Goal: Use online tool/utility: Use online tool/utility

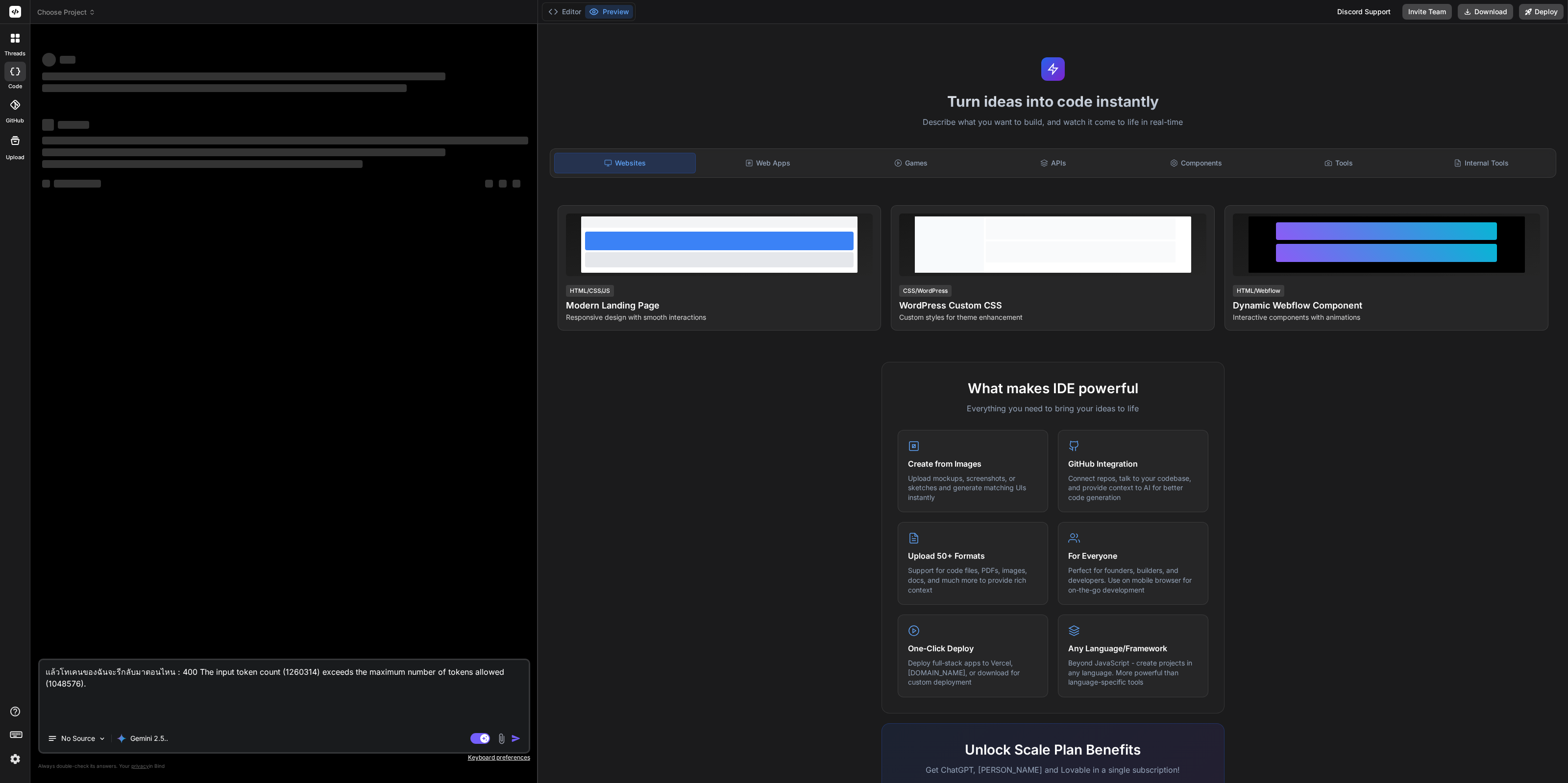
type textarea "x"
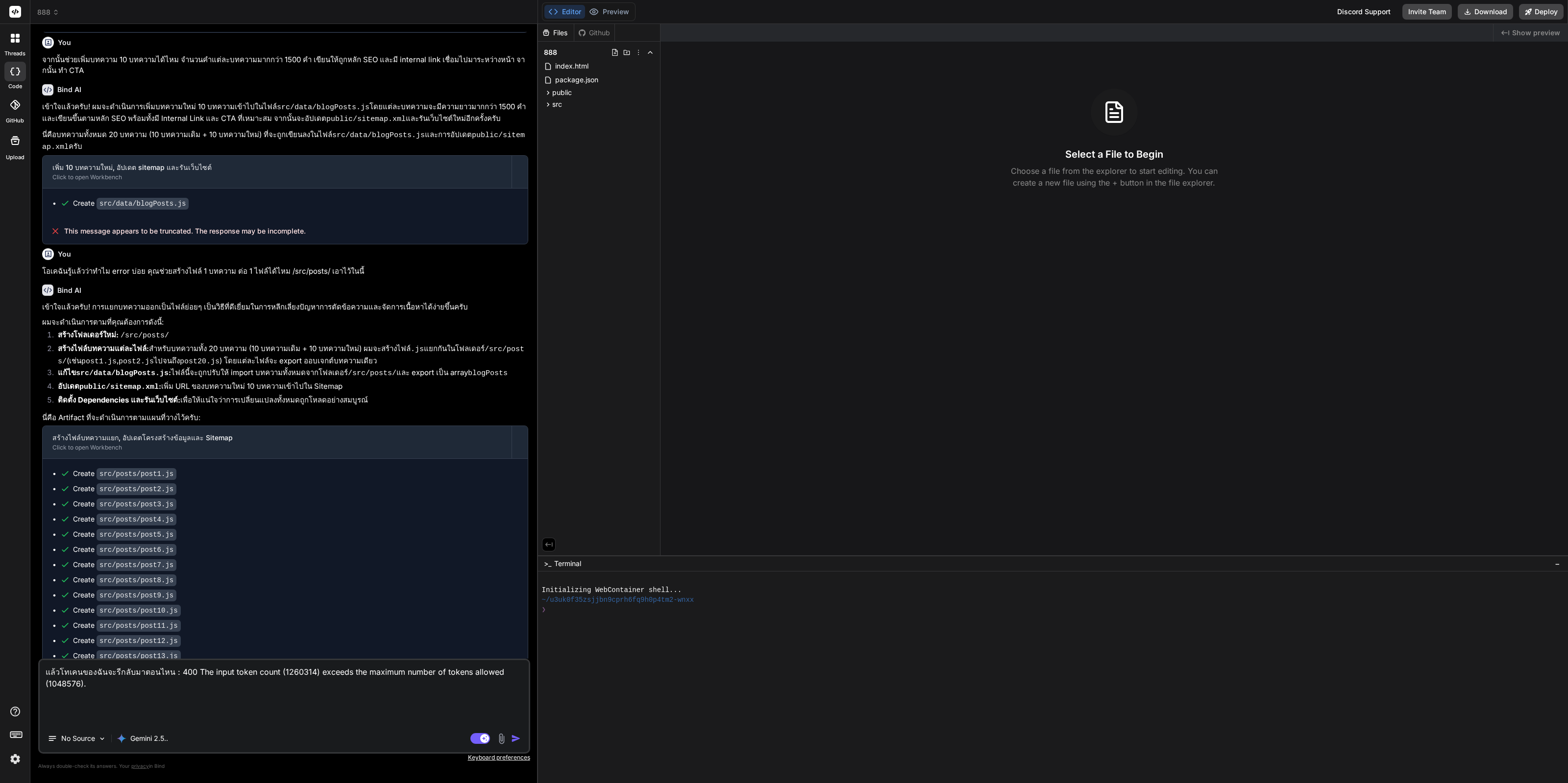
scroll to position [925, 0]
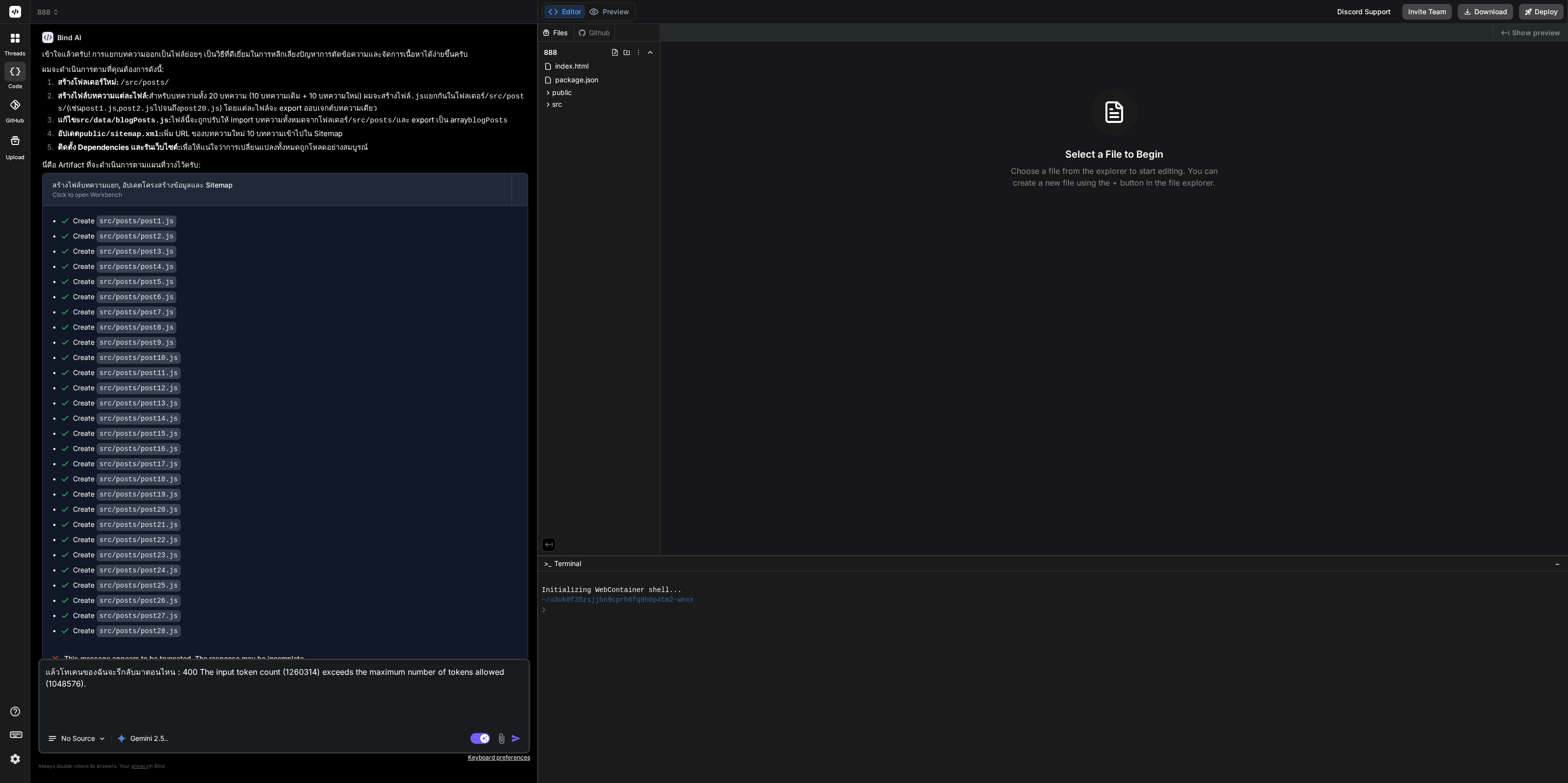
drag, startPoint x: 349, startPoint y: 469, endPoint x: 349, endPoint y: 700, distance: 231.0
click at [323, 700] on textarea "แล้วโทเคนของฉันจะรีกลับมาตอนไหน : 400 The input token count (1260314) exceeds t…" at bounding box center [284, 692] width 489 height 64
type textarea "c"
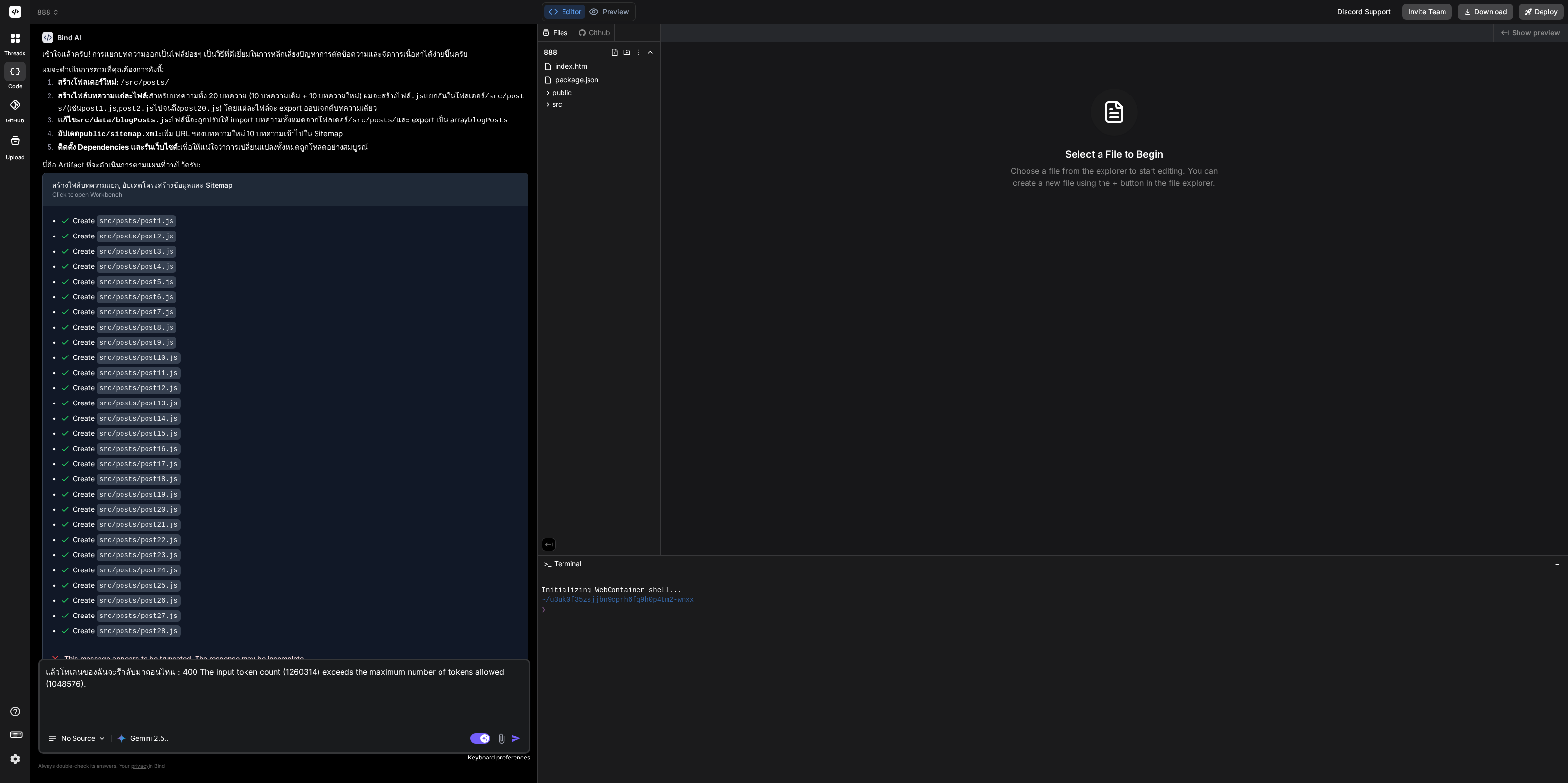
type textarea "x"
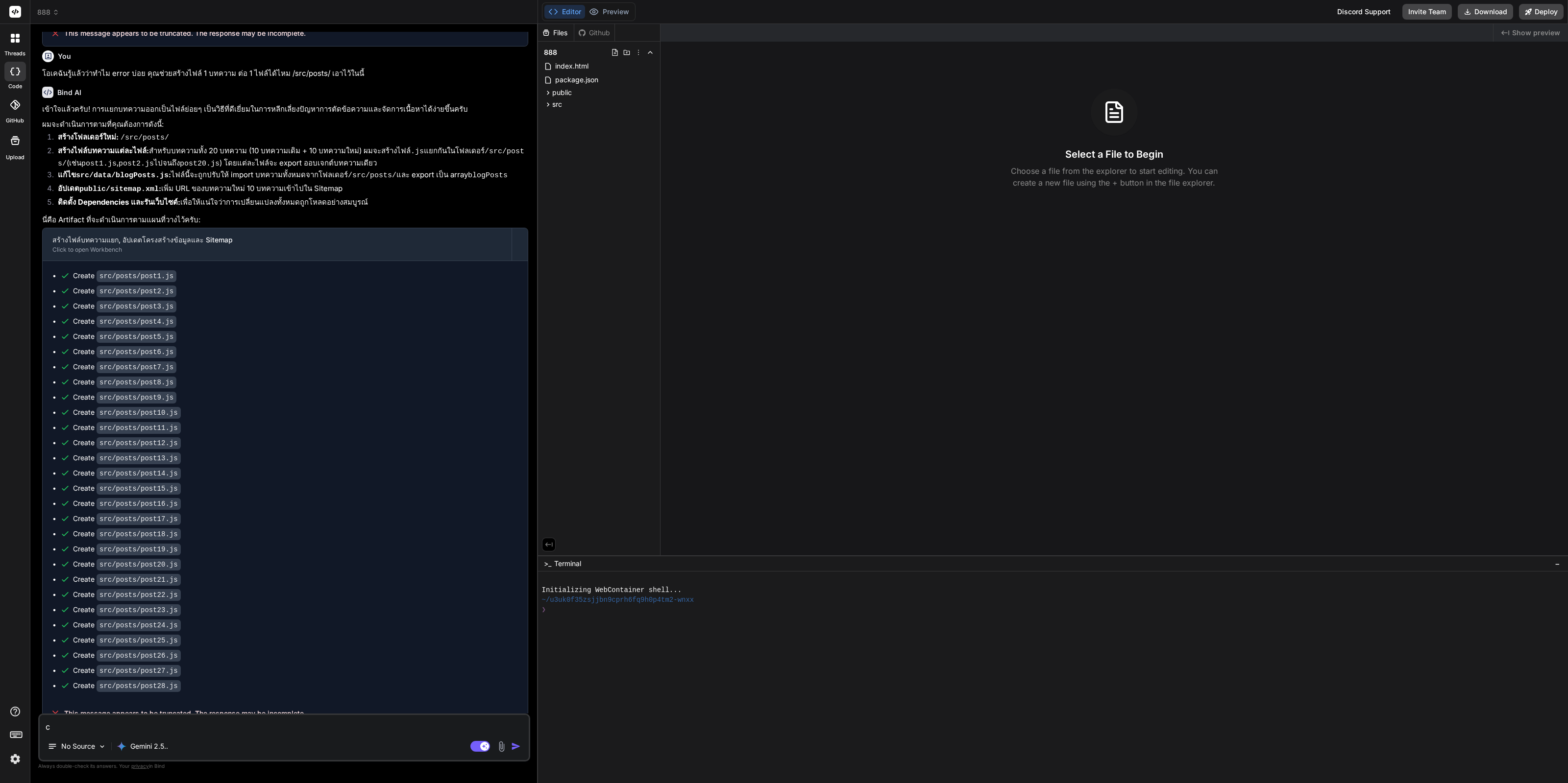
type textarea "x"
type textarea "c"
type textarea "x"
type textarea "co"
type textarea "x"
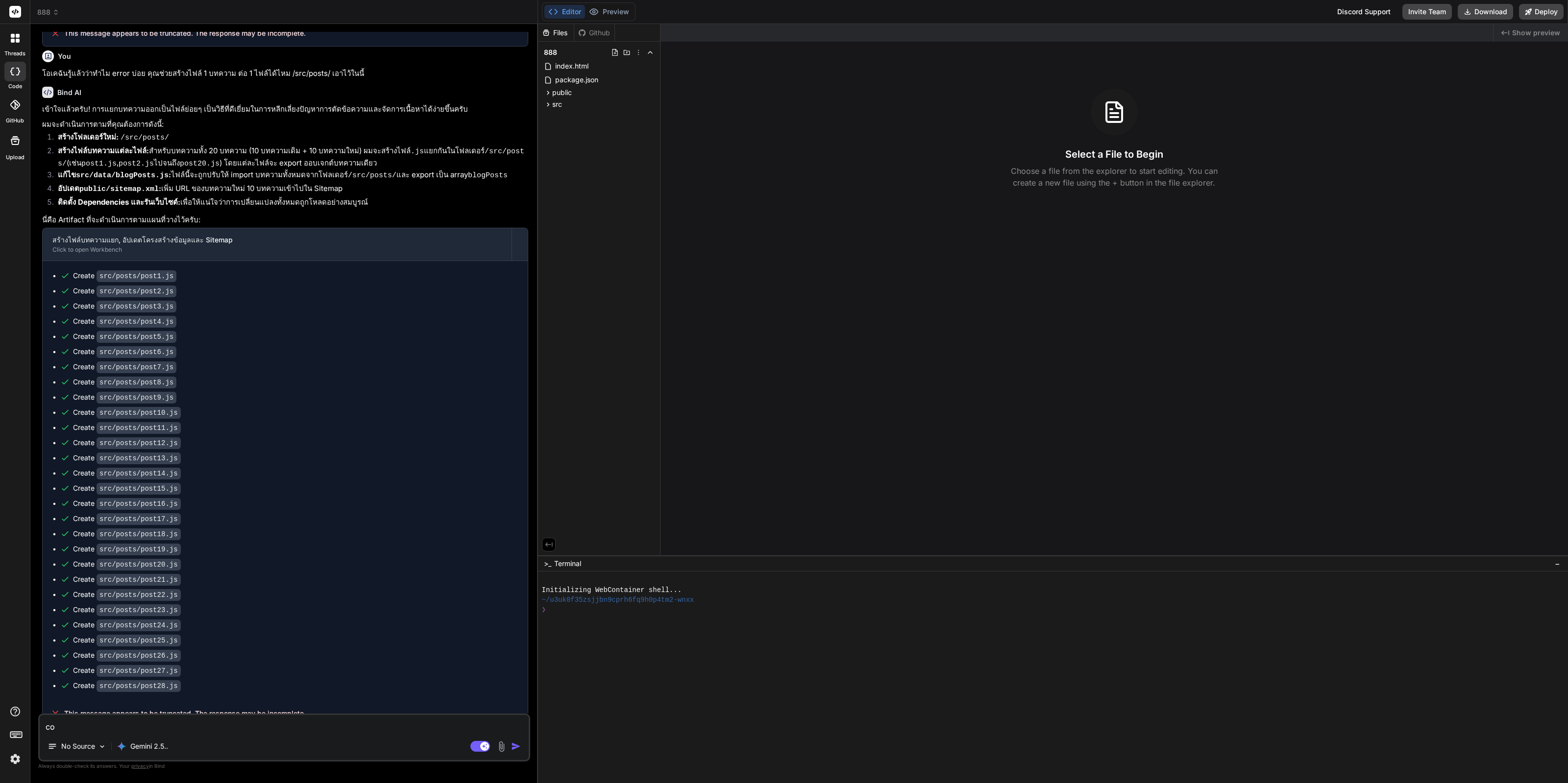
type textarea "con"
type textarea "x"
type textarea "cont"
type textarea "x"
type textarea "conti"
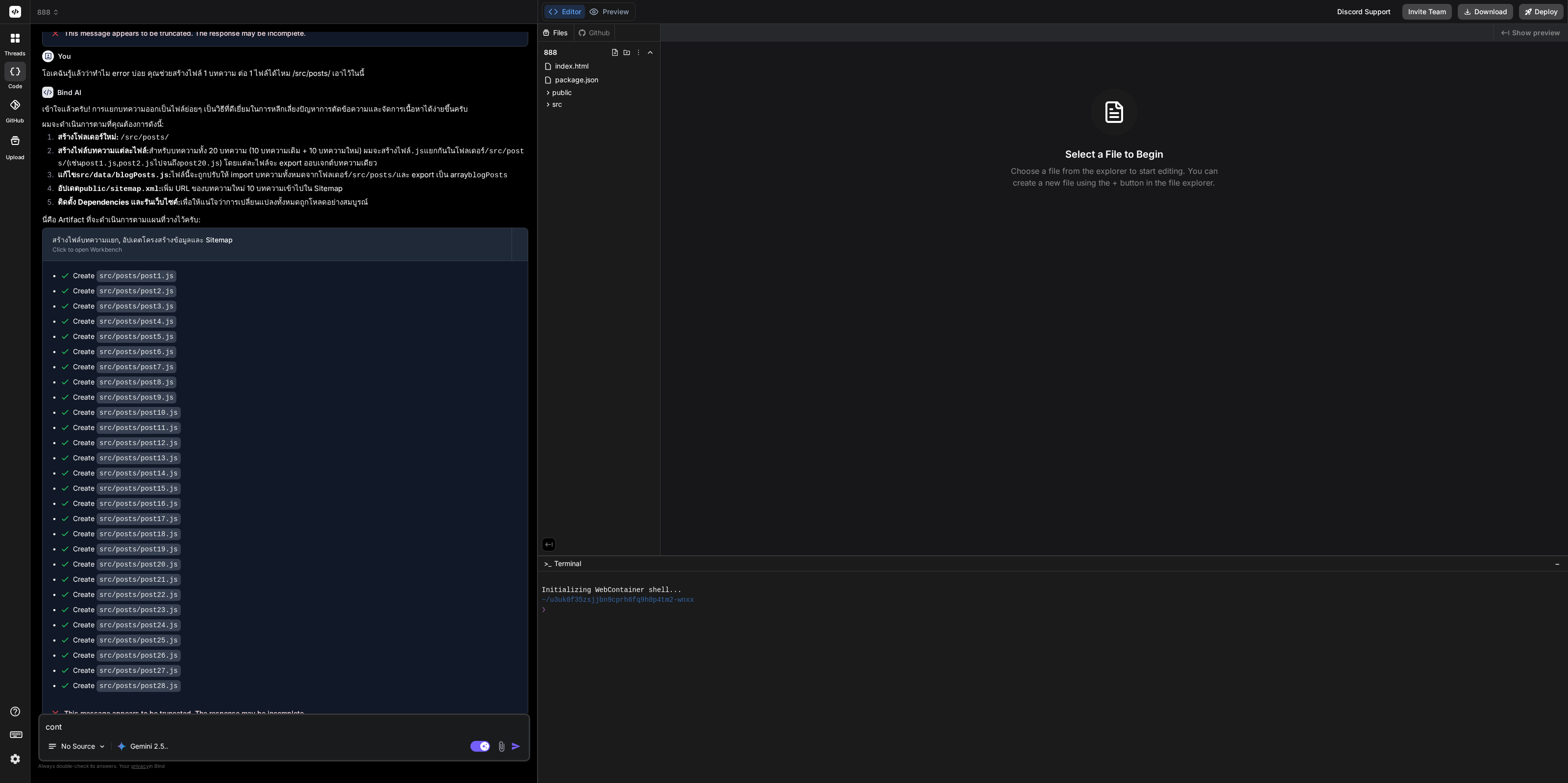
type textarea "x"
type textarea "contin"
type textarea "x"
type textarea "continu"
type textarea "x"
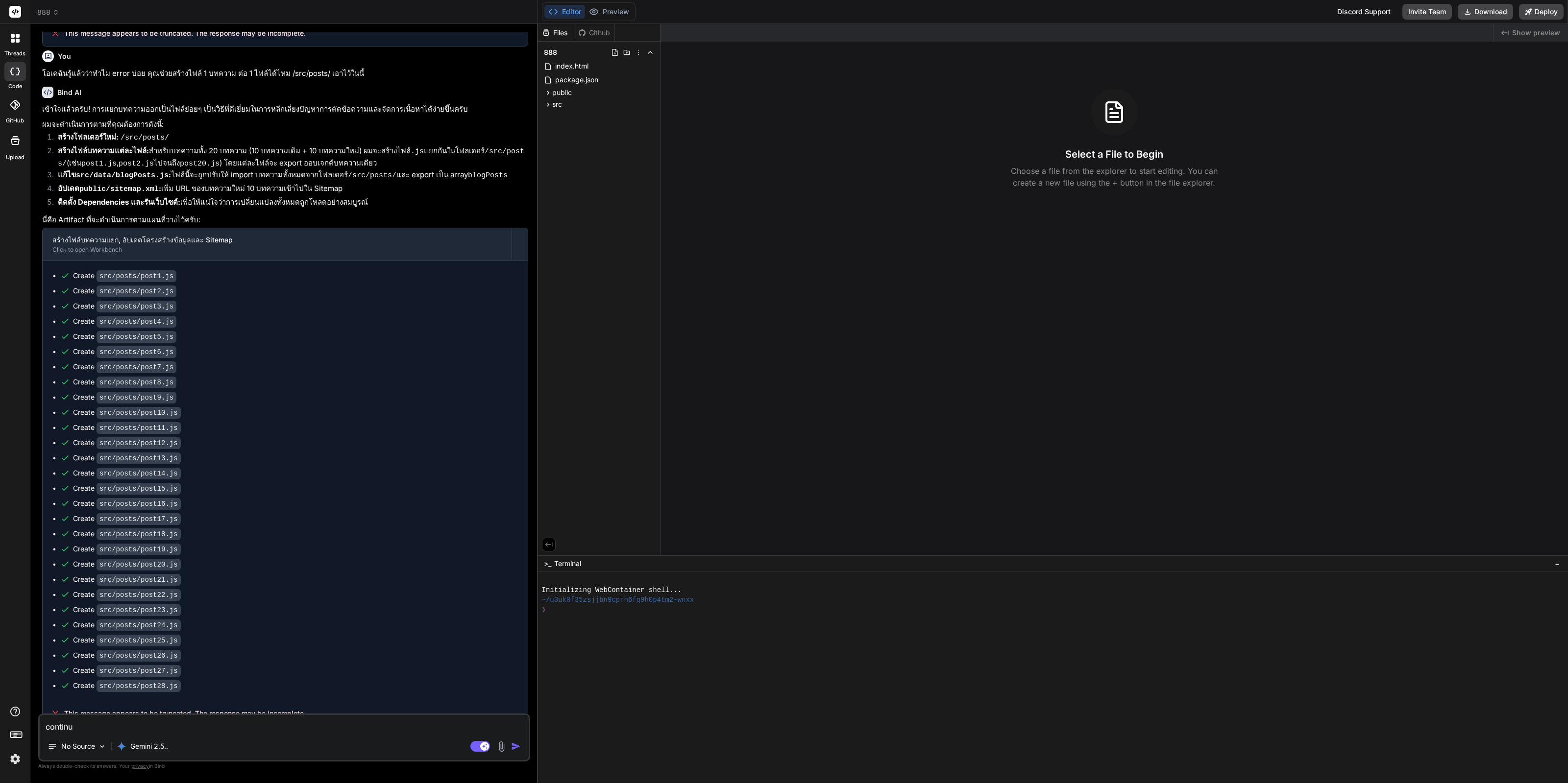
type textarea "continus"
type textarea "x"
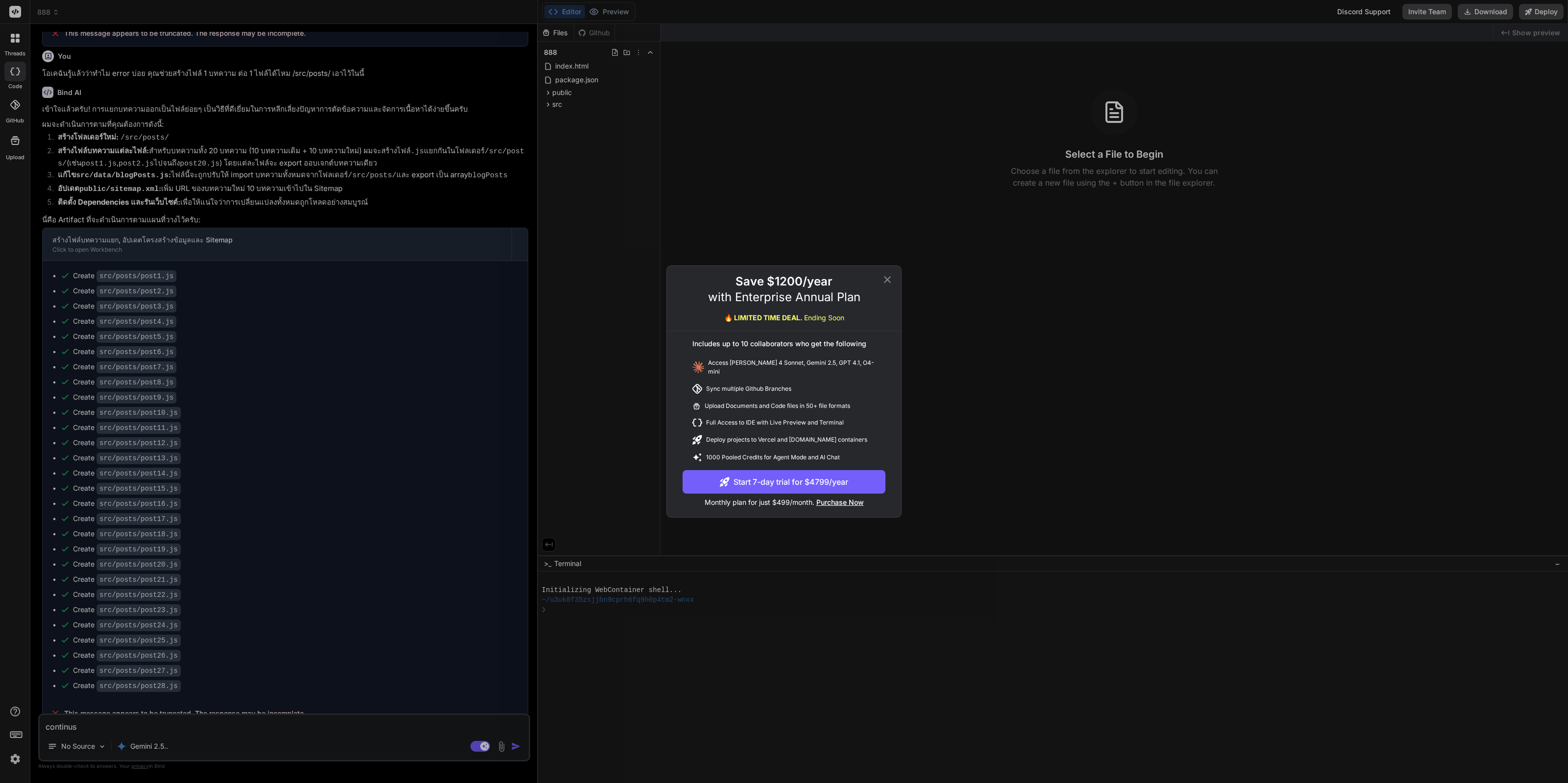
type textarea "continus"
click at [885, 277] on icon at bounding box center [887, 279] width 12 height 12
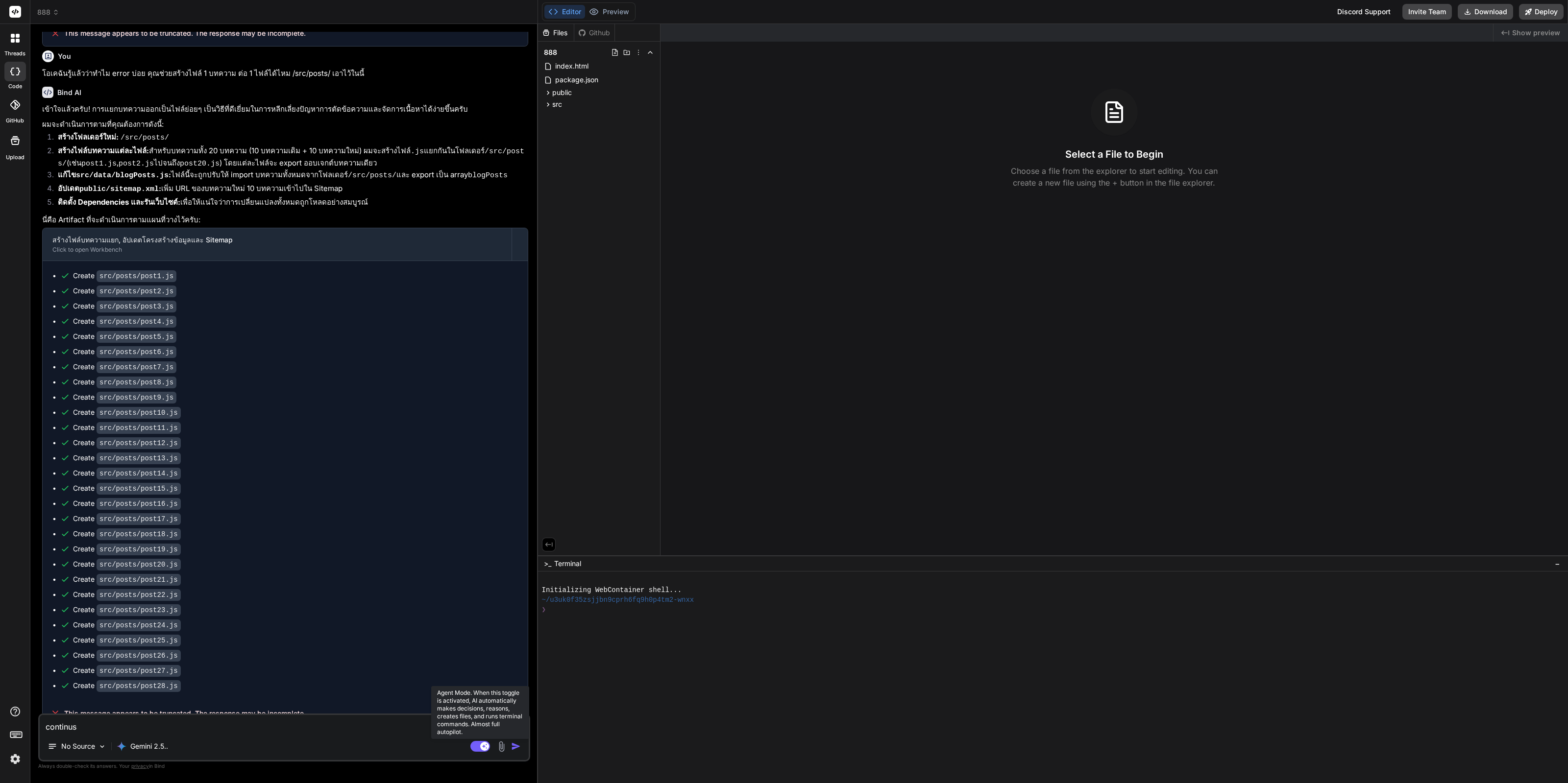
click at [482, 742] on rect at bounding box center [480, 746] width 19 height 11
drag, startPoint x: 519, startPoint y: 746, endPoint x: 310, endPoint y: 774, distance: 210.9
click at [519, 747] on img "button" at bounding box center [516, 746] width 10 height 10
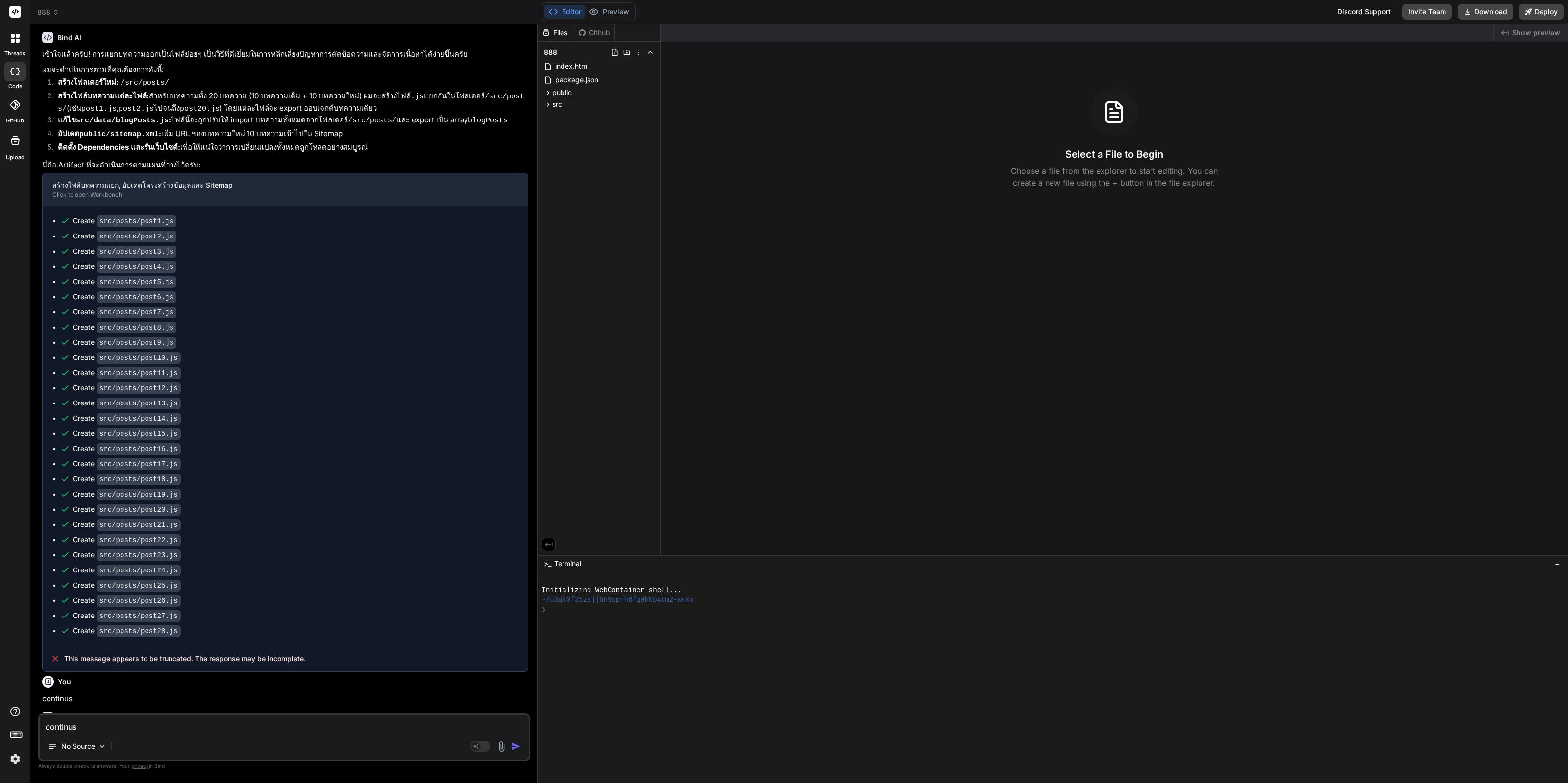
scroll to position [972, 0]
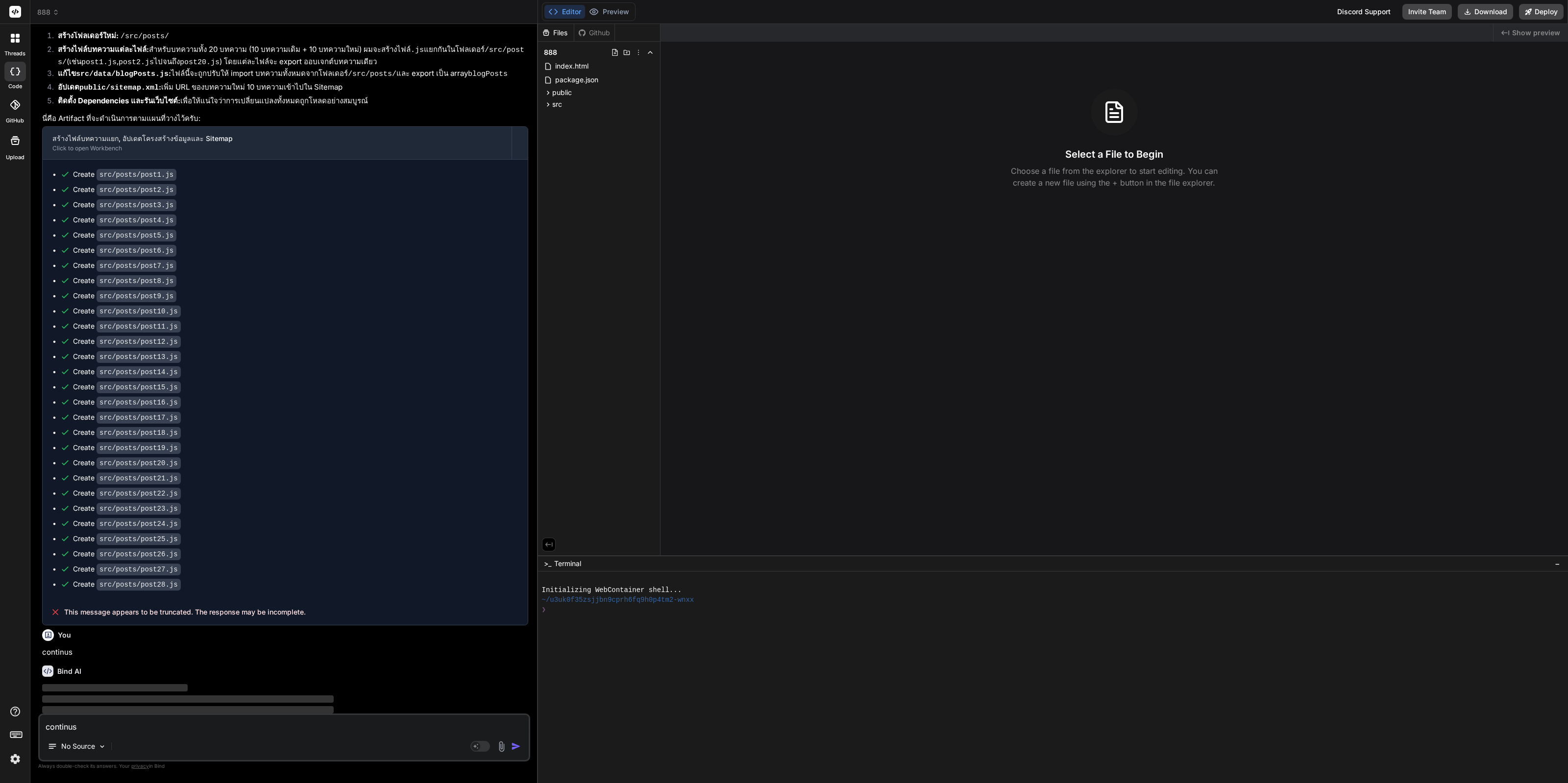
click at [17, 760] on img at bounding box center [15, 759] width 16 height 16
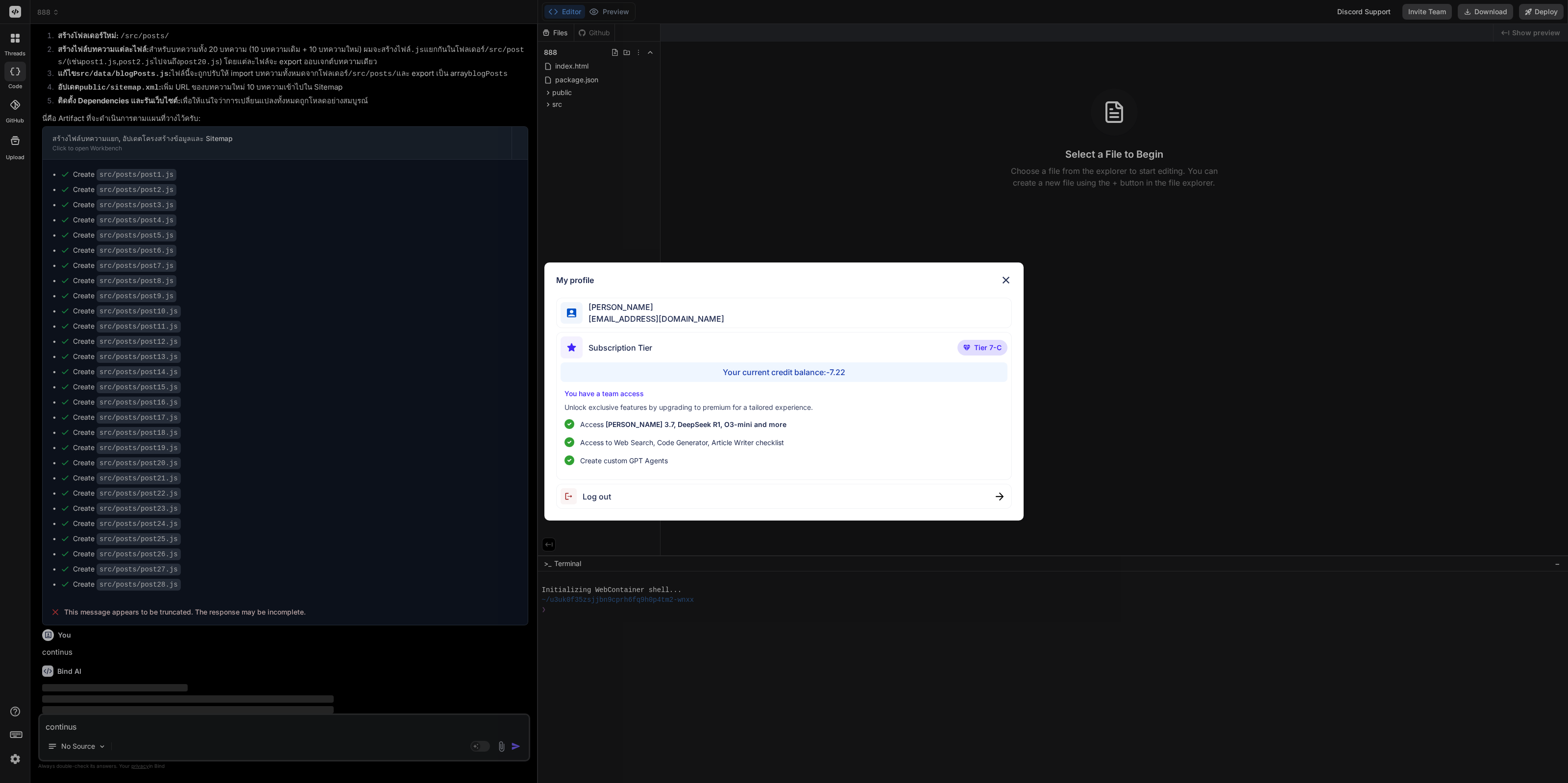
click at [861, 615] on div "My profile [PERSON_NAME] [EMAIL_ADDRESS][DOMAIN_NAME] Subscription Tier Tier 7-…" at bounding box center [784, 391] width 1568 height 783
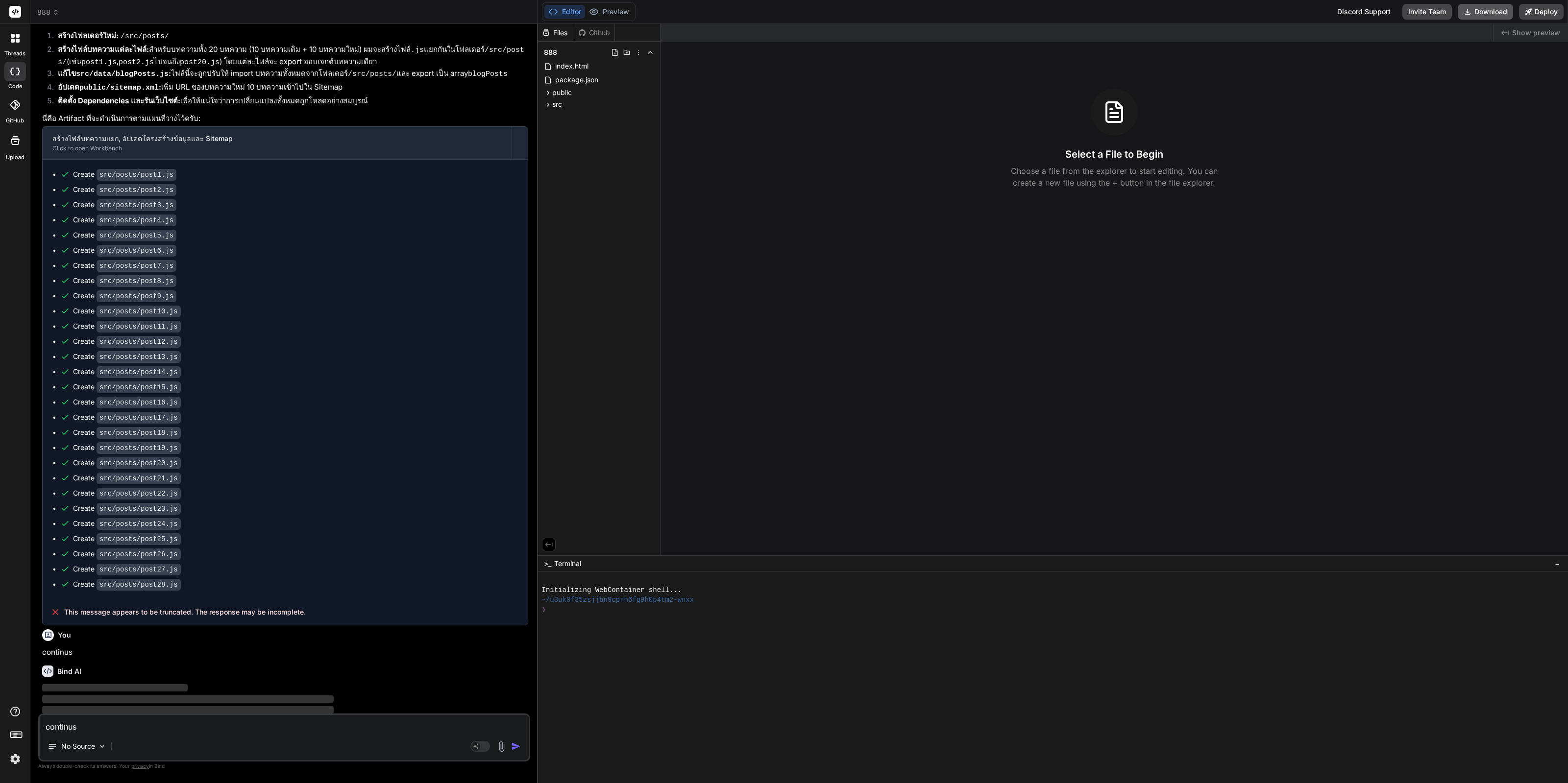
type textarea "x"
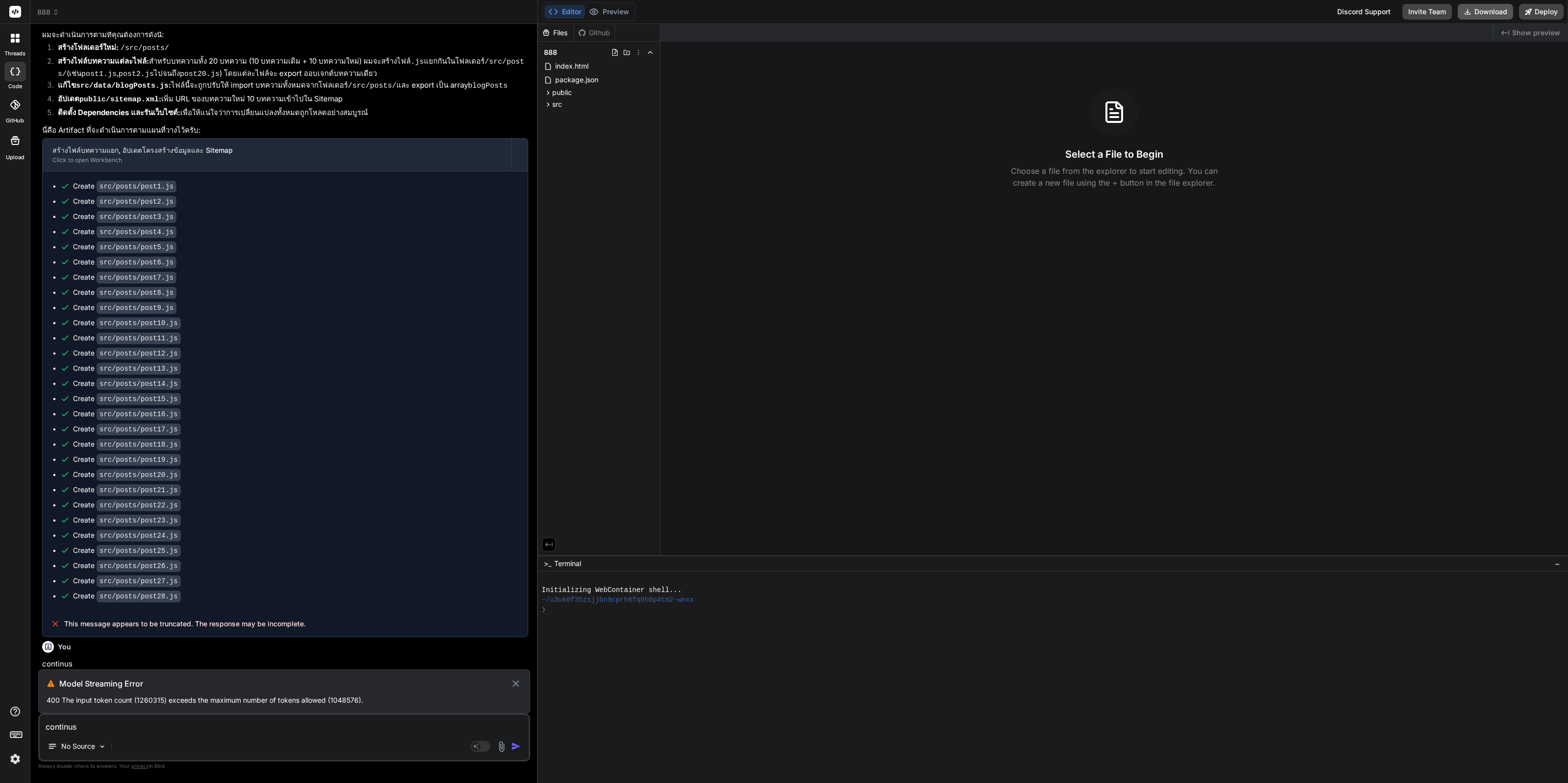
scroll to position [909, 0]
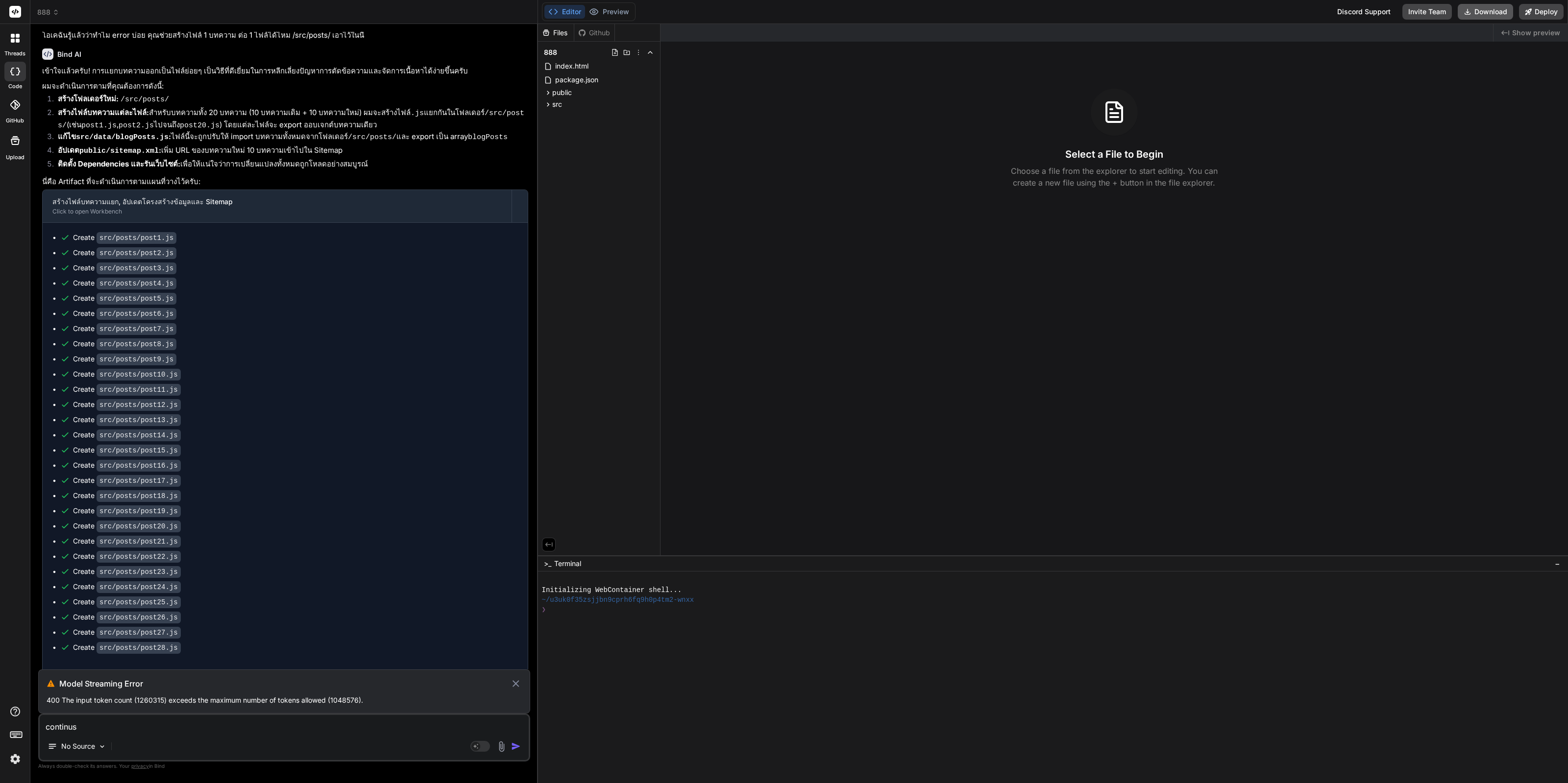
click at [1482, 12] on button "Download" at bounding box center [1485, 12] width 55 height 16
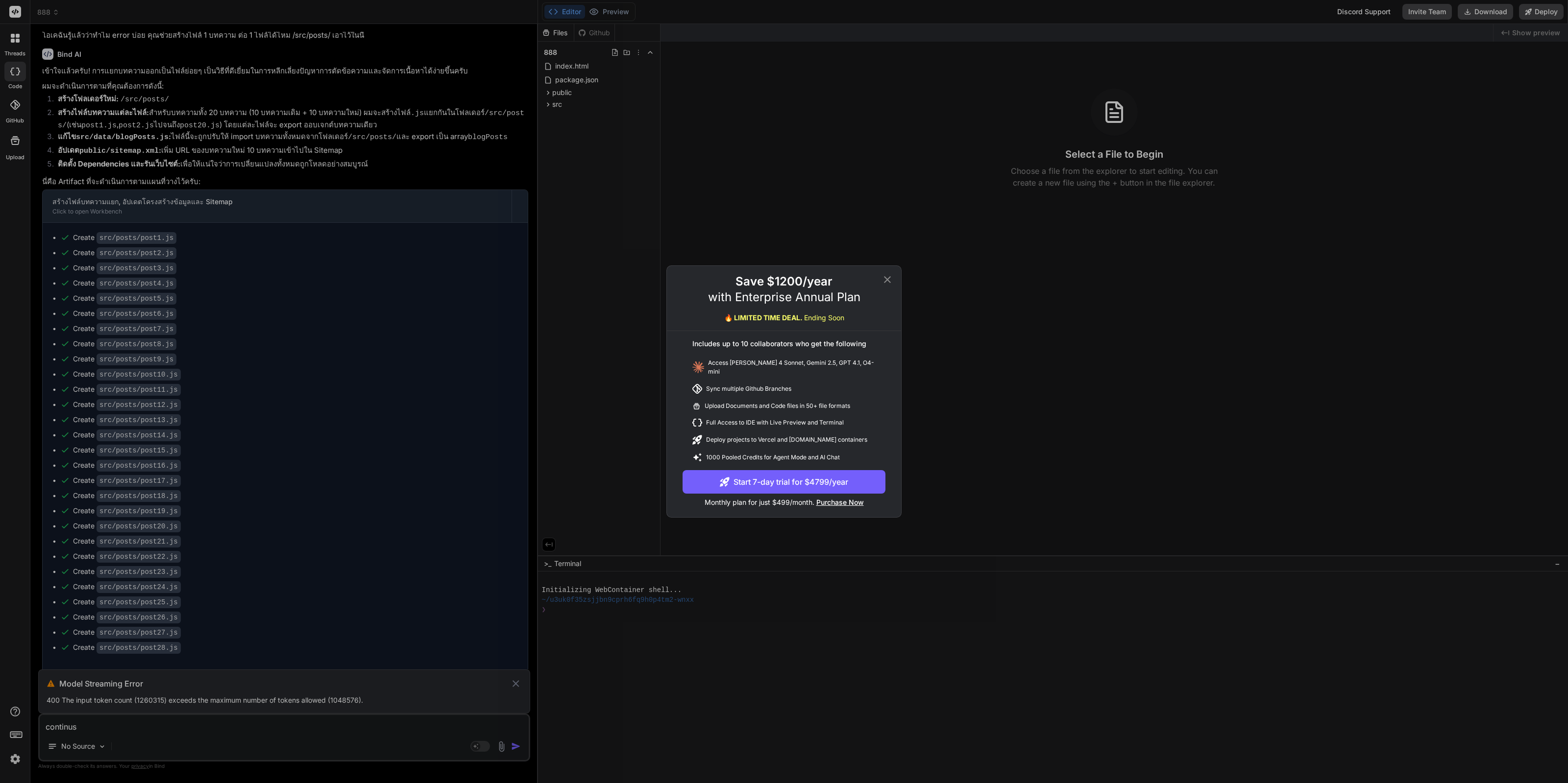
click at [1076, 295] on div "Save $1200/year with Enterprise Annual Plan 🔥 LIMITED TIME DEAL. Ending Soon In…" at bounding box center [784, 391] width 1568 height 783
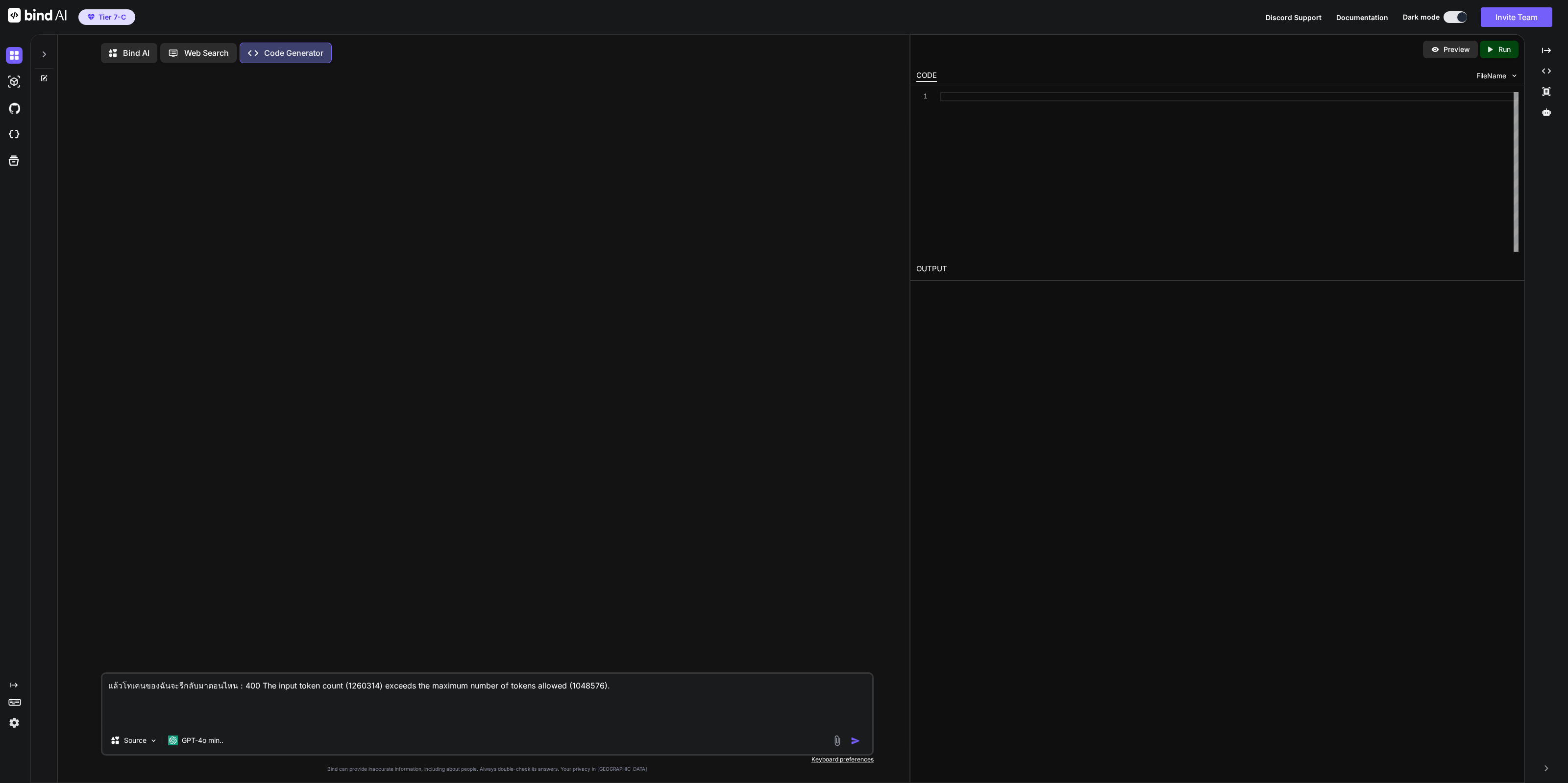
type textarea "x"
